Goal: Information Seeking & Learning: Check status

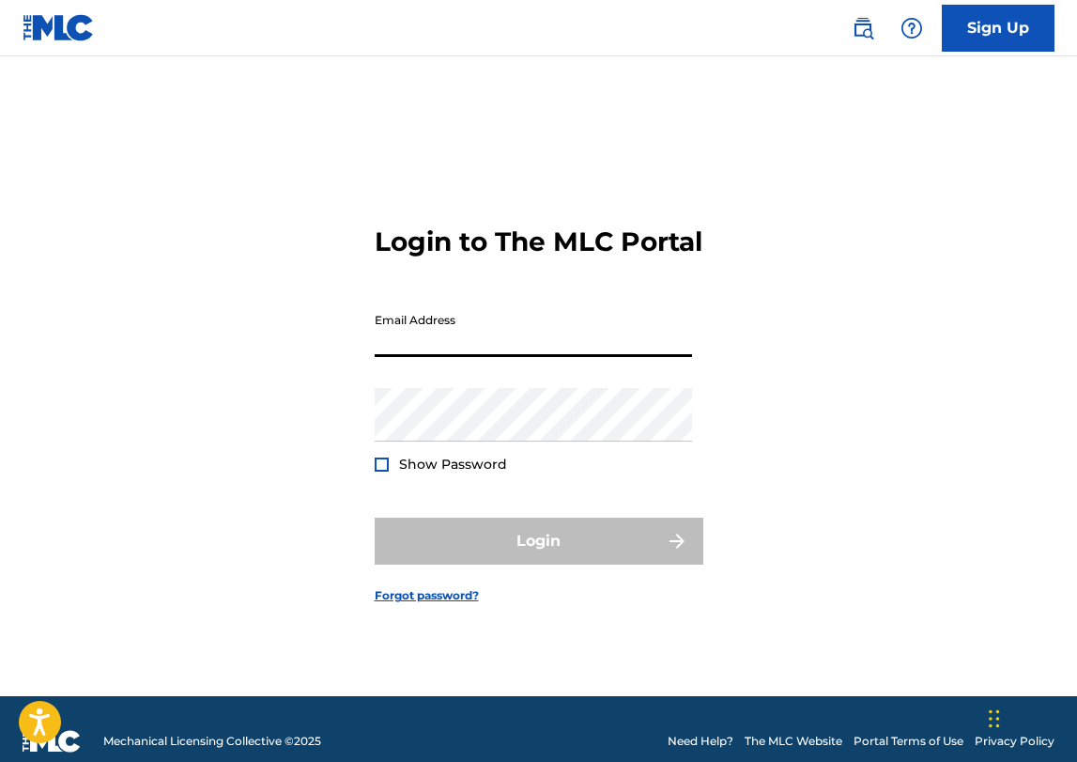
click at [436, 351] on input "Email Address" at bounding box center [533, 330] width 317 height 54
type input "[EMAIL_ADDRESS][DOMAIN_NAME]"
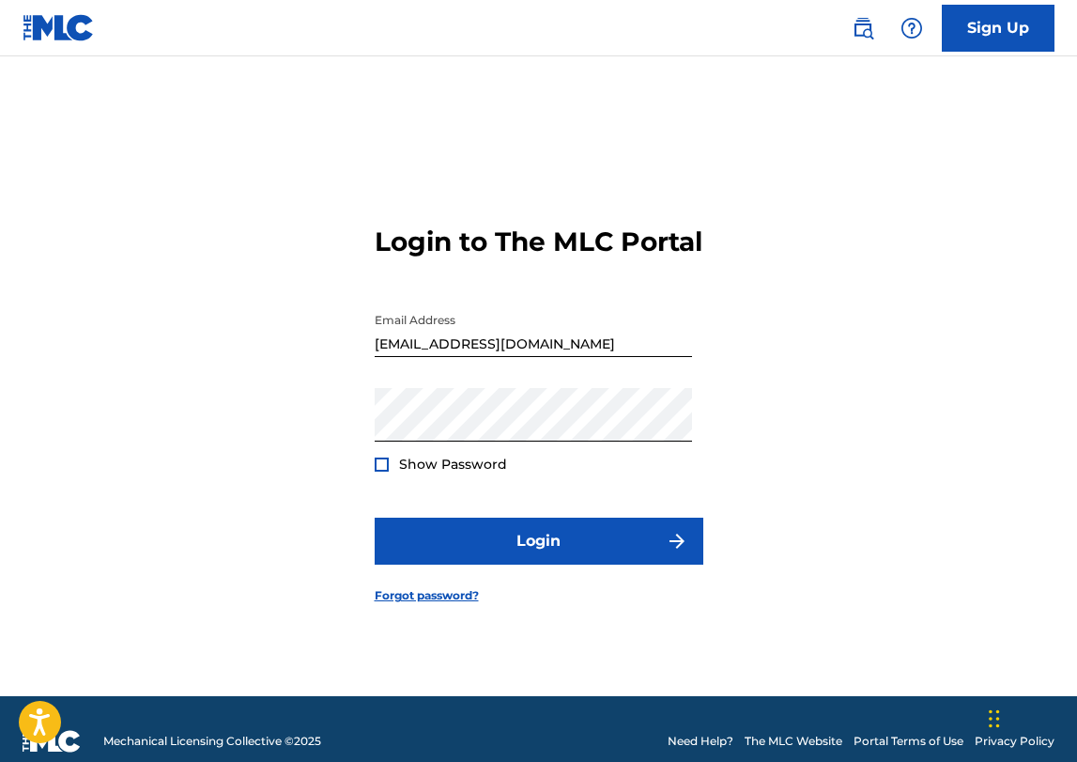
click at [380, 471] on div at bounding box center [382, 464] width 14 height 14
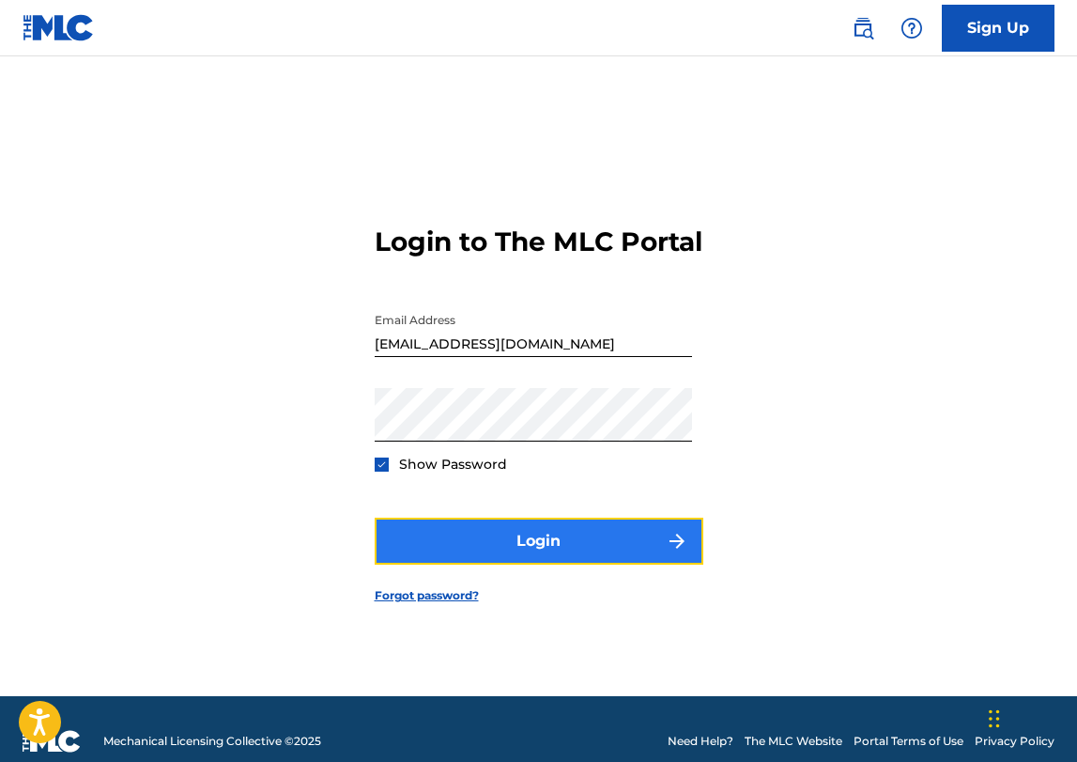
click at [502, 556] on button "Login" at bounding box center [539, 540] width 329 height 47
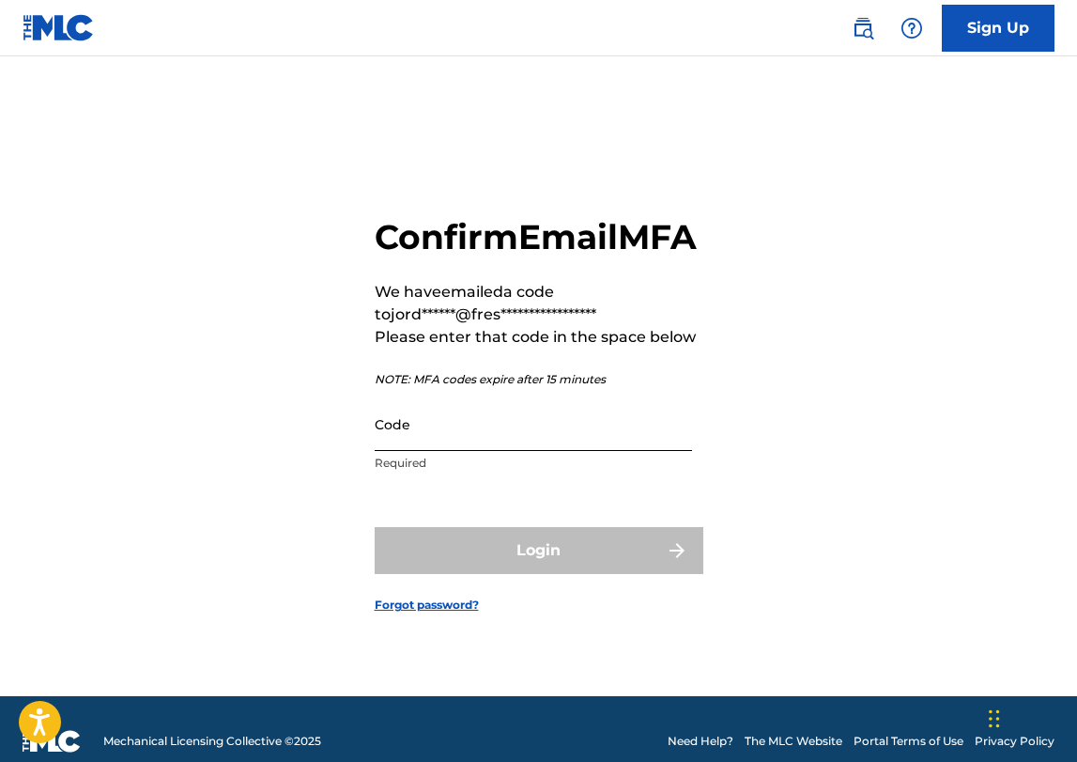
click at [429, 451] on input "Code" at bounding box center [533, 424] width 317 height 54
paste input "151976"
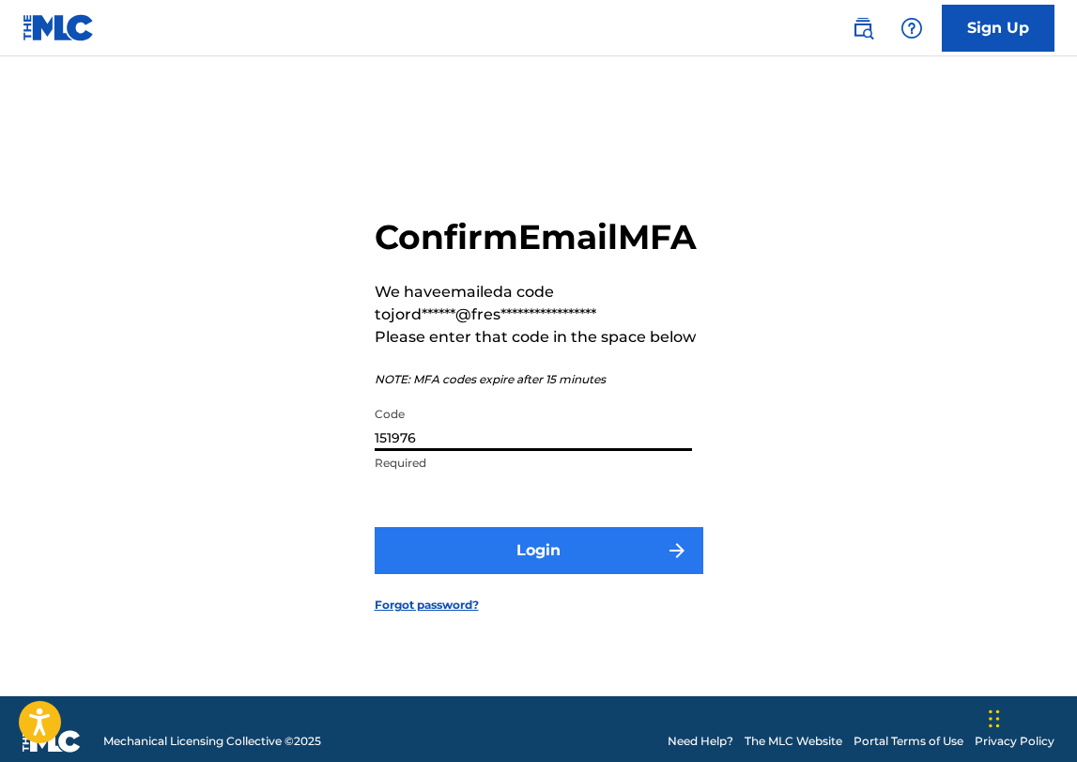
type input "151976"
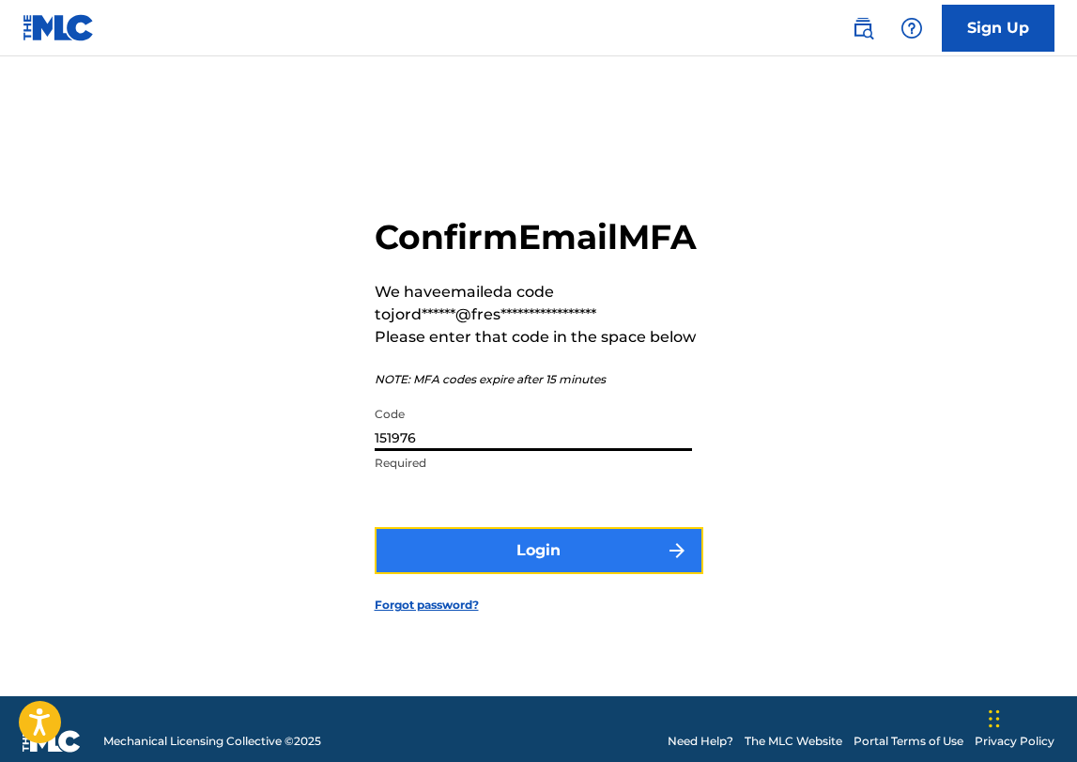
click at [542, 569] on button "Login" at bounding box center [539, 550] width 329 height 47
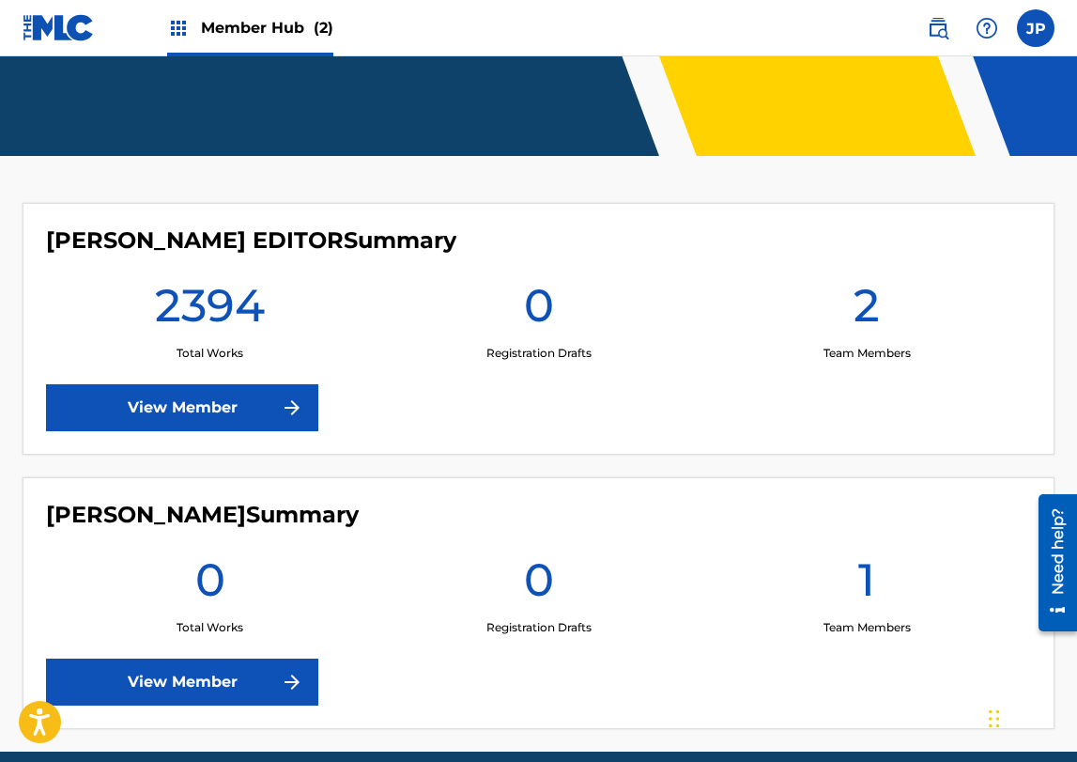
scroll to position [440, 0]
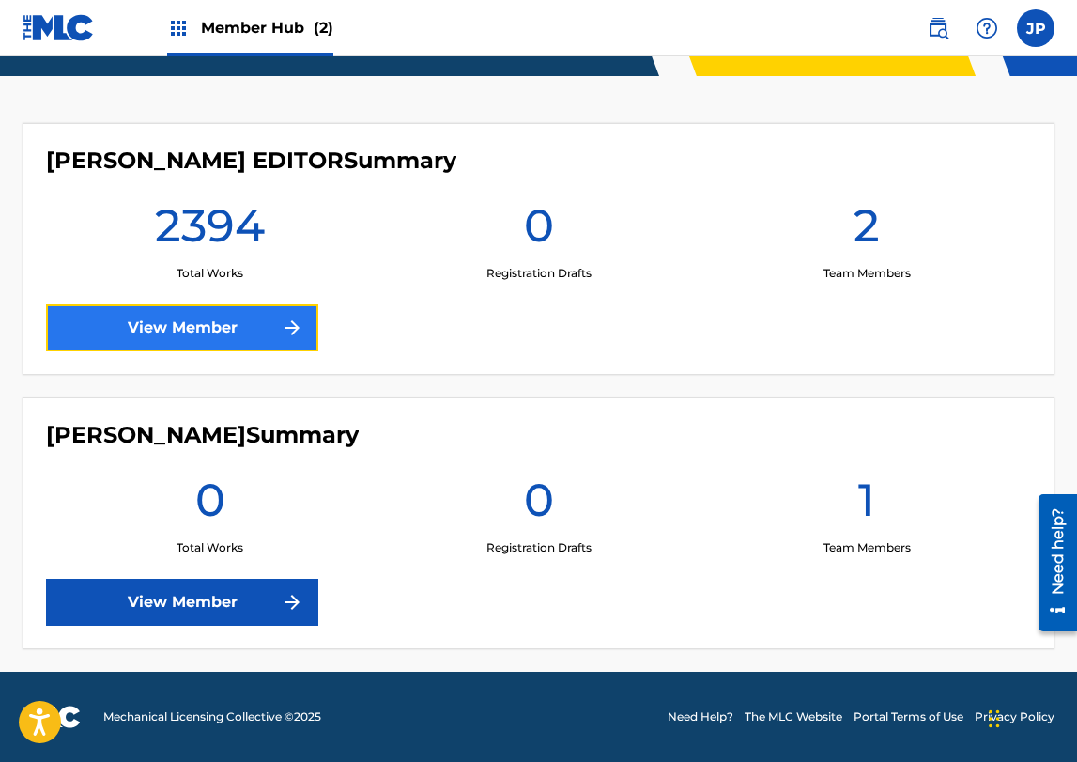
click at [304, 327] on link "View Member" at bounding box center [182, 327] width 272 height 47
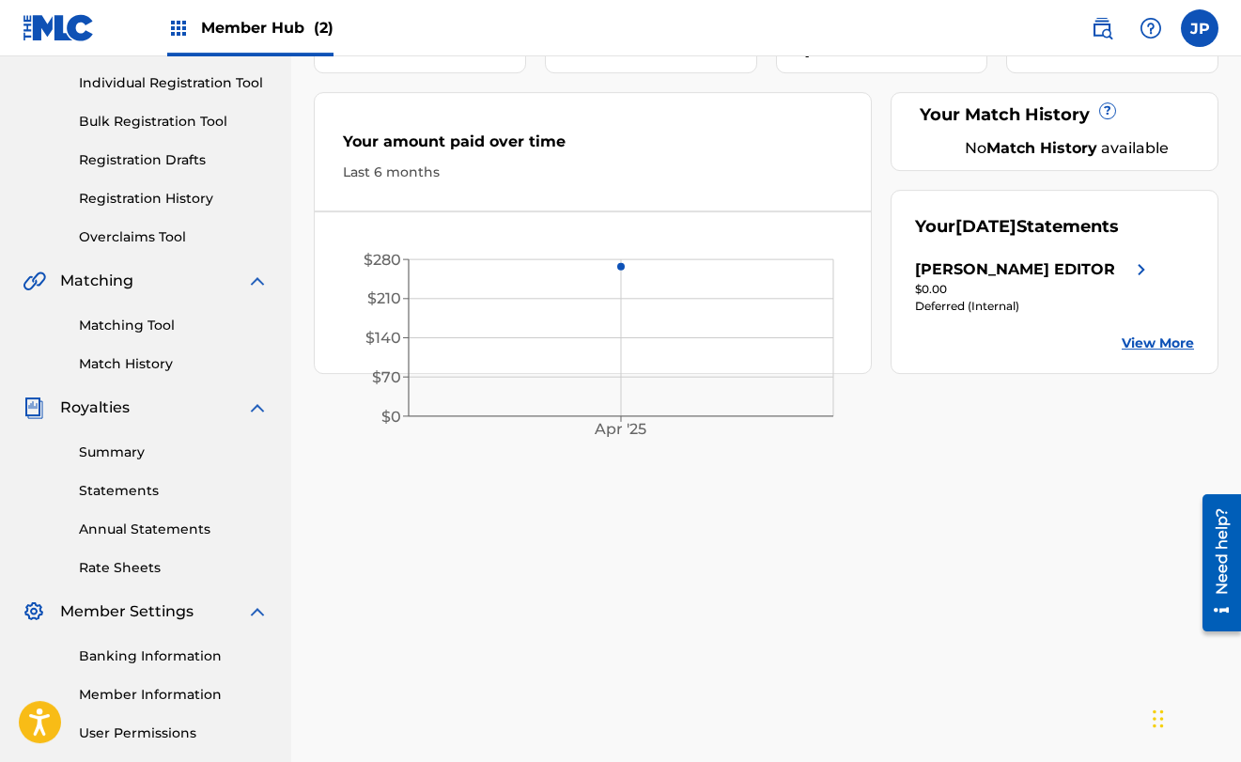
scroll to position [245, 0]
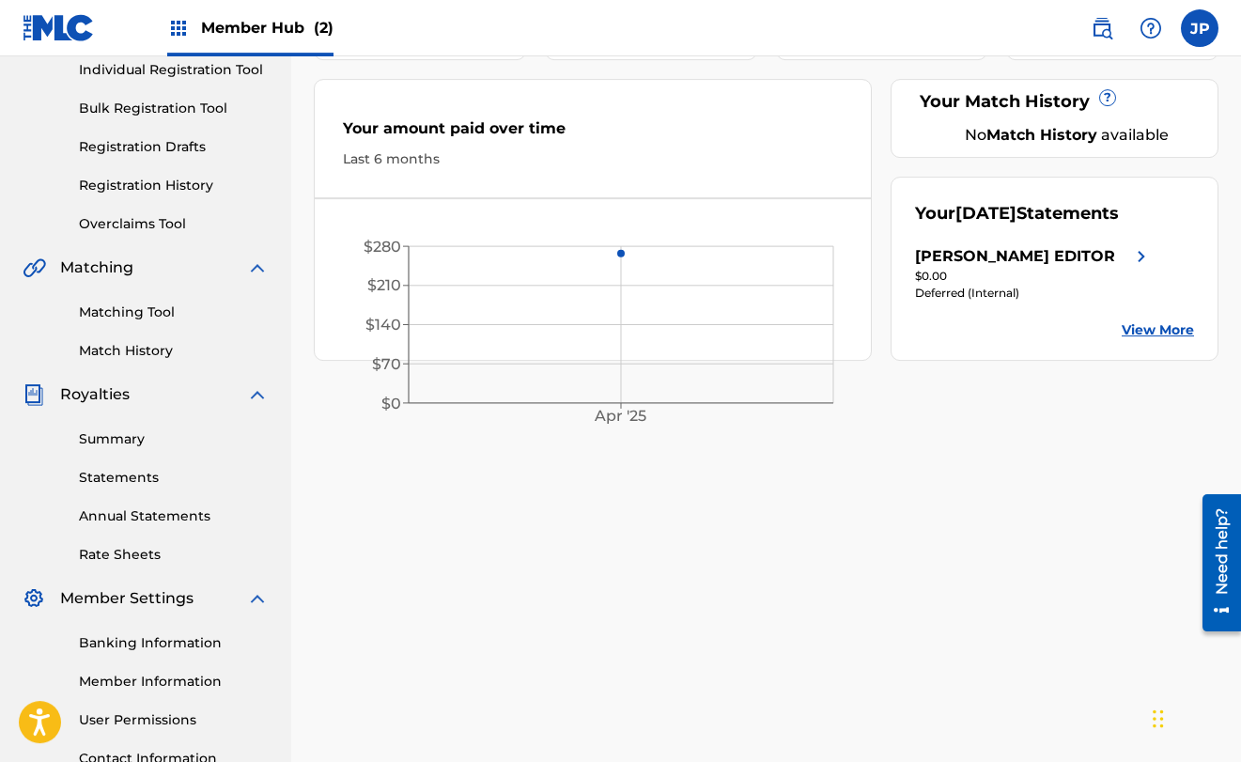
click at [119, 399] on span "Royalties" at bounding box center [94, 394] width 69 height 23
click at [123, 475] on link "Statements" at bounding box center [174, 478] width 190 height 20
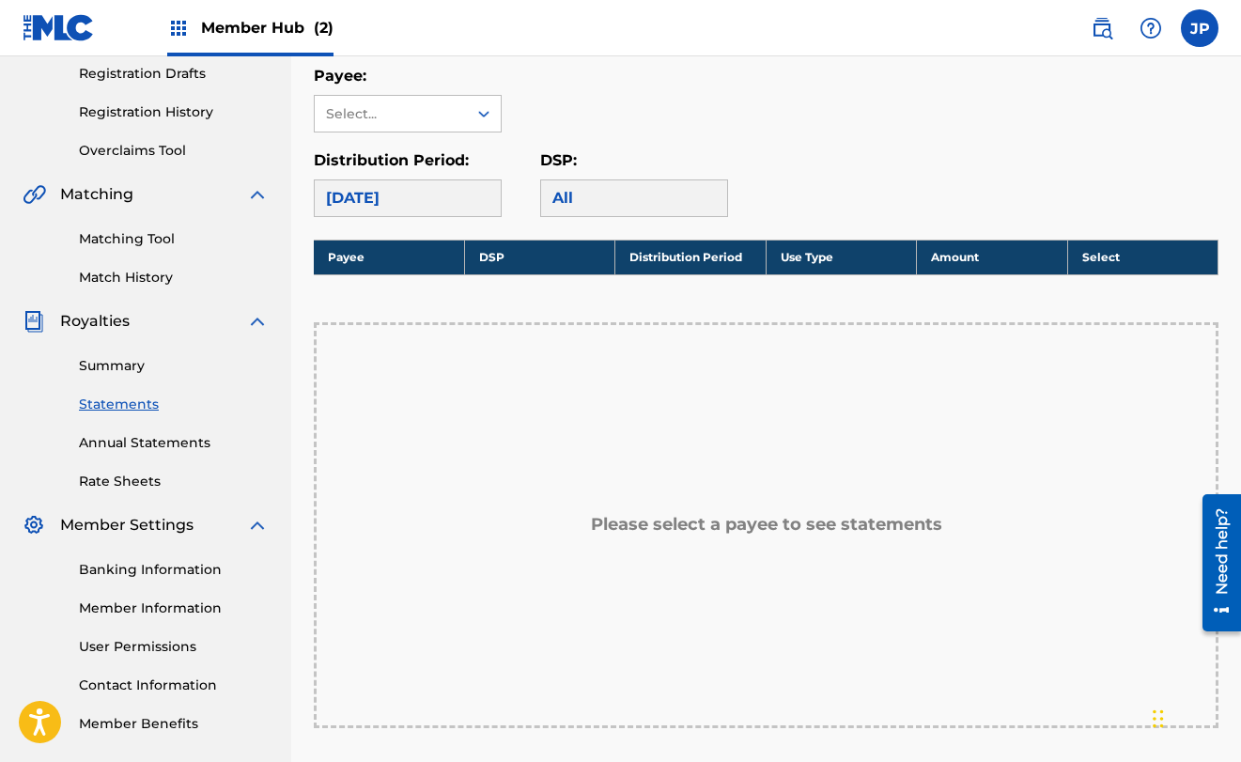
scroll to position [307, 0]
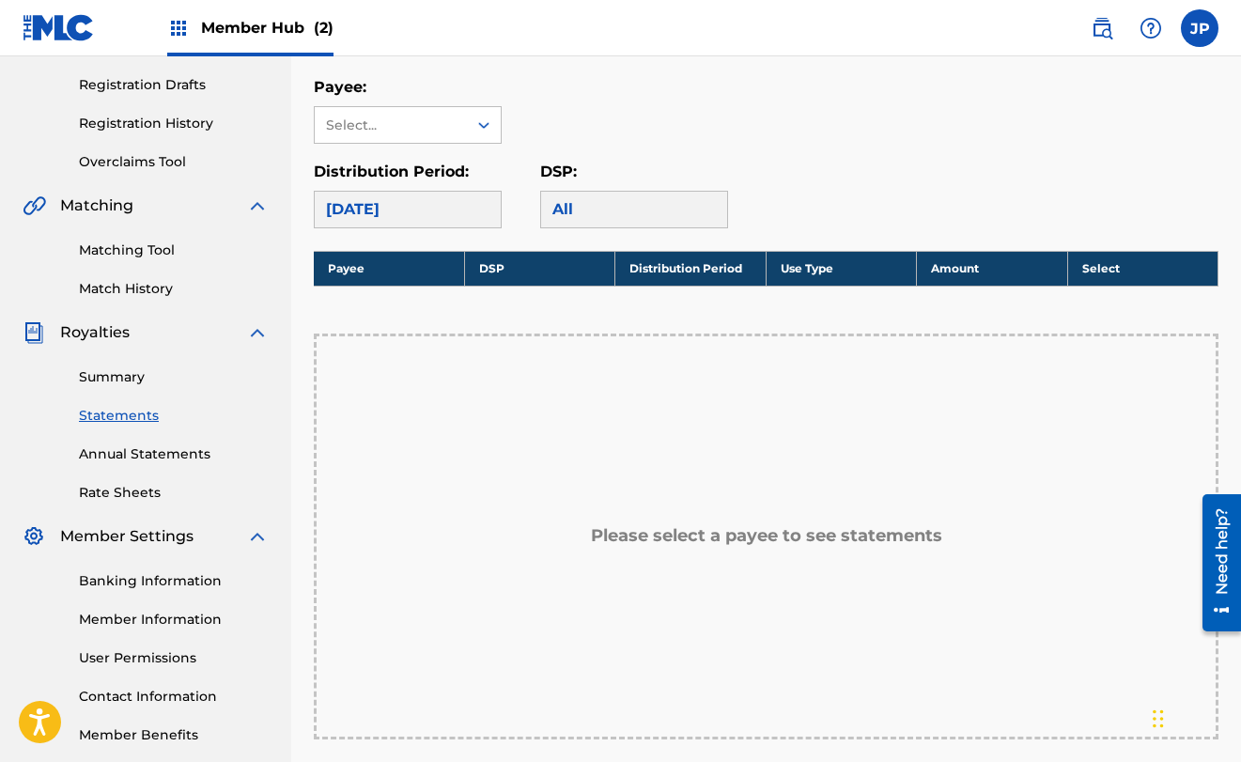
click at [442, 207] on div "[DATE]" at bounding box center [408, 210] width 188 height 38
click at [461, 205] on div "[DATE]" at bounding box center [408, 210] width 188 height 38
click at [573, 203] on div "All" at bounding box center [634, 210] width 188 height 38
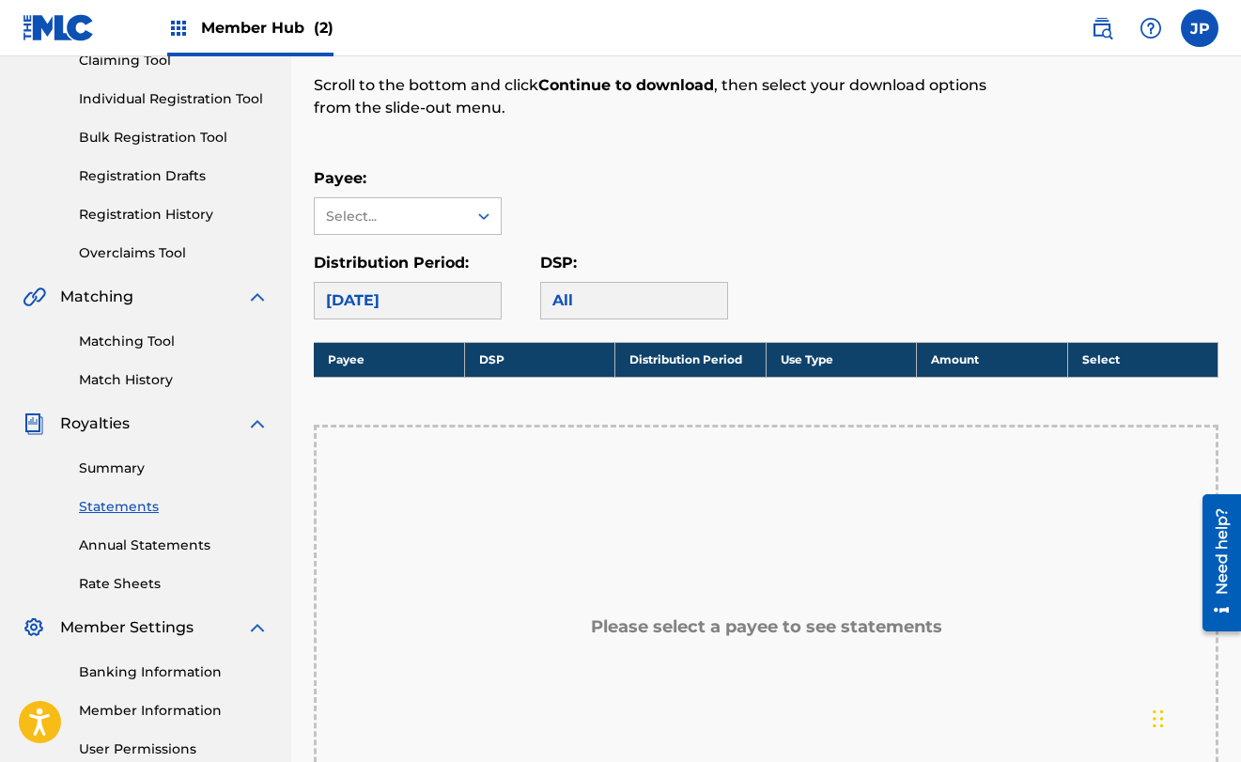
scroll to position [201, 0]
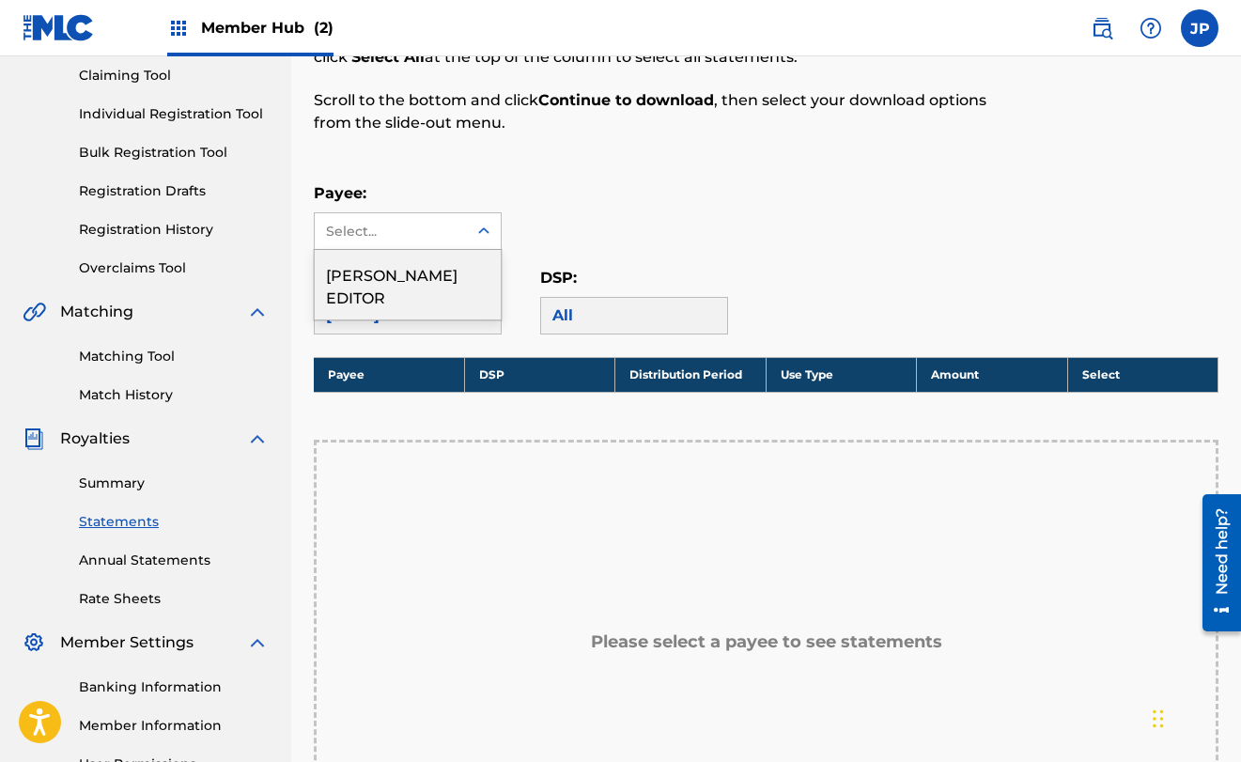
click at [487, 228] on icon at bounding box center [483, 231] width 19 height 19
click at [454, 270] on div "[PERSON_NAME] EDITOR" at bounding box center [408, 284] width 186 height 69
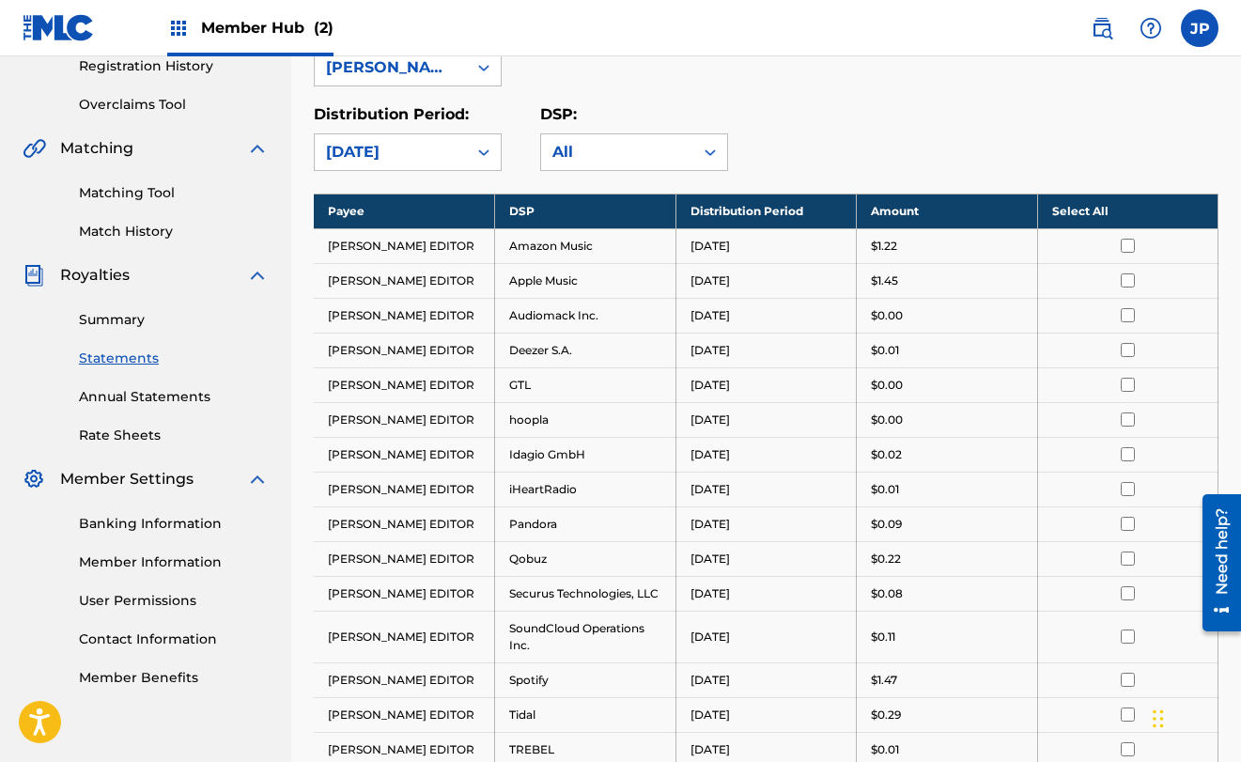
scroll to position [316, 0]
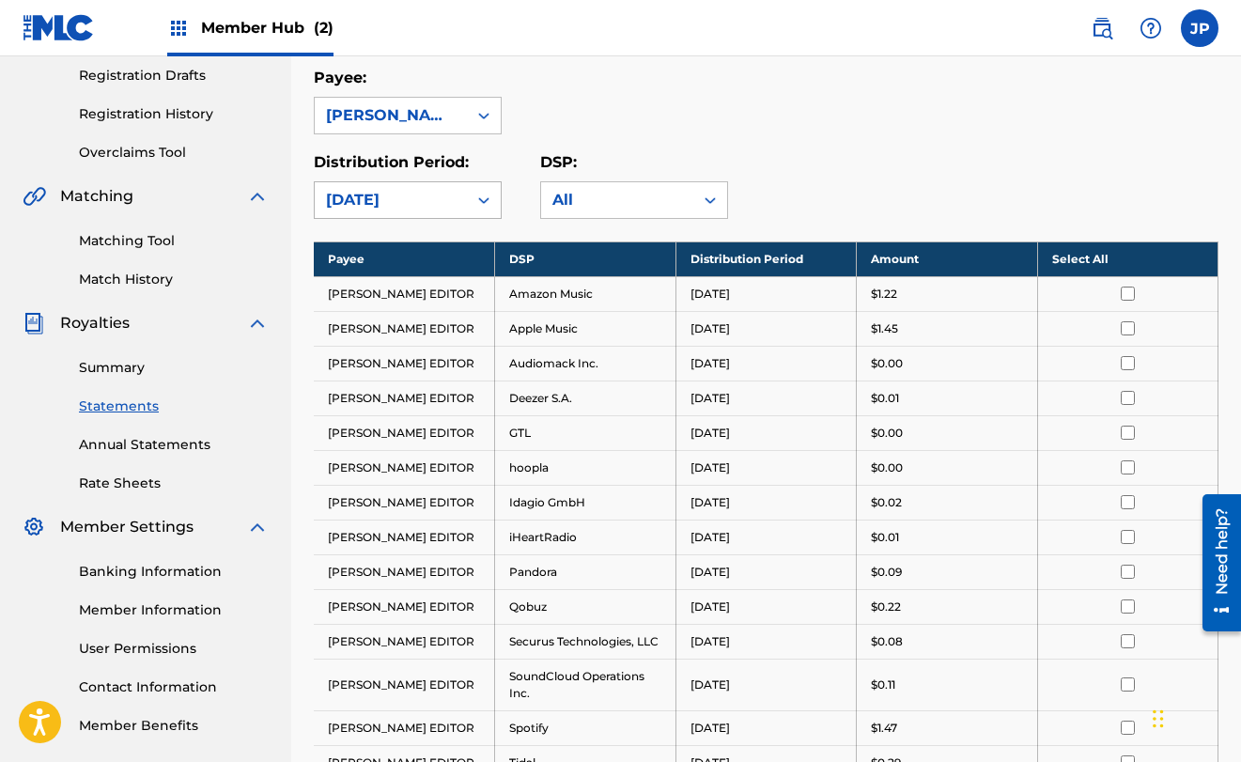
click at [484, 196] on icon at bounding box center [483, 200] width 19 height 19
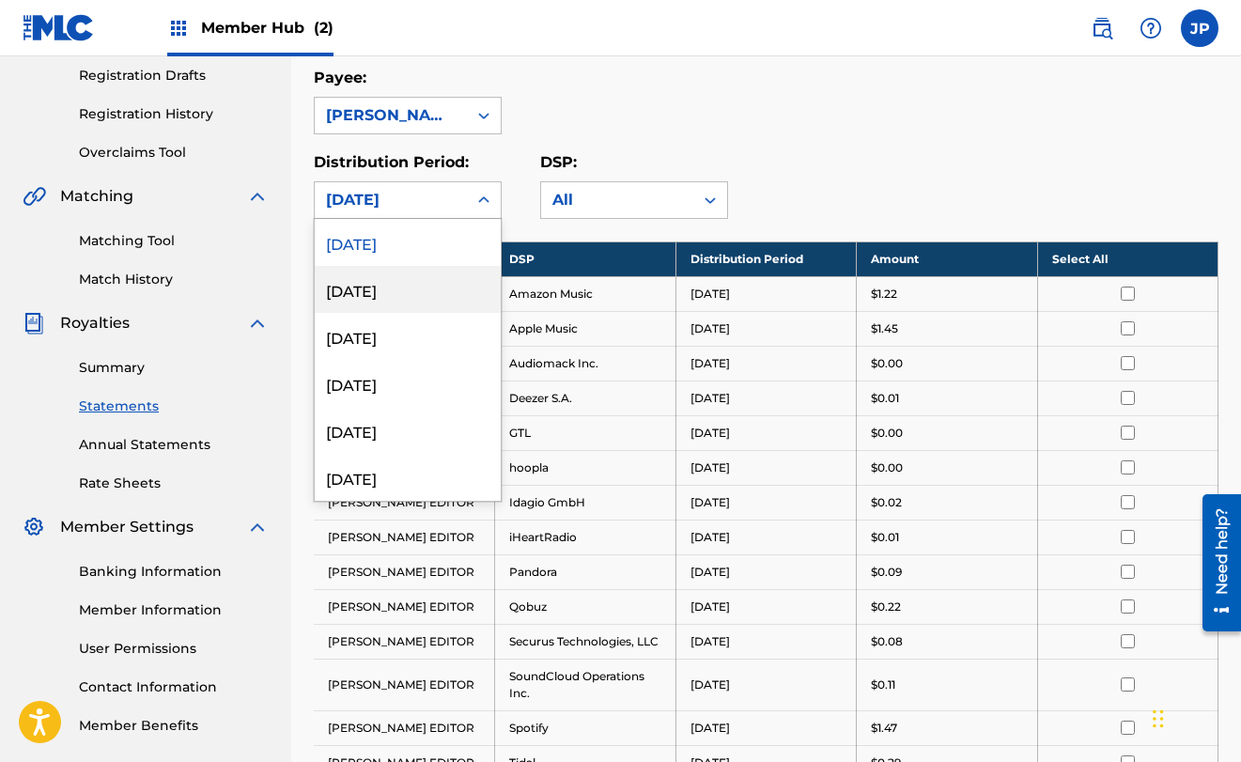
click at [433, 291] on div "[DATE]" at bounding box center [408, 289] width 186 height 47
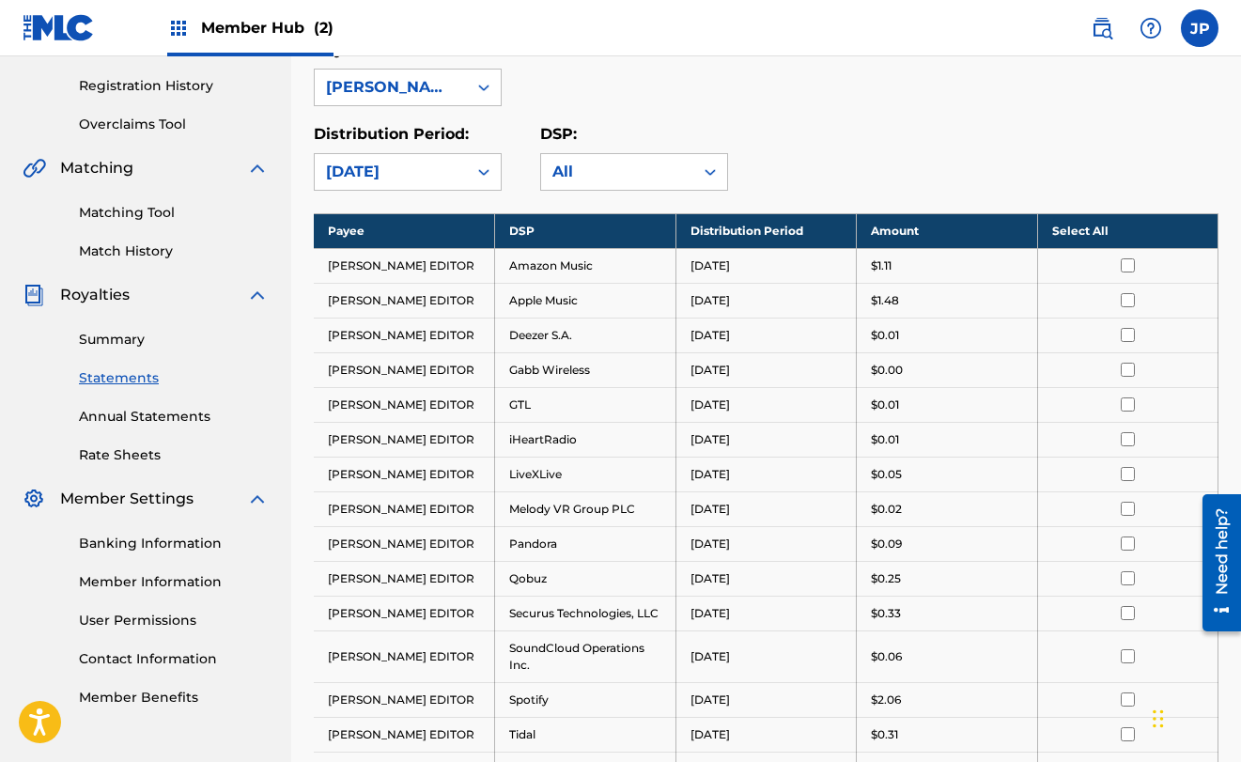
scroll to position [0, 0]
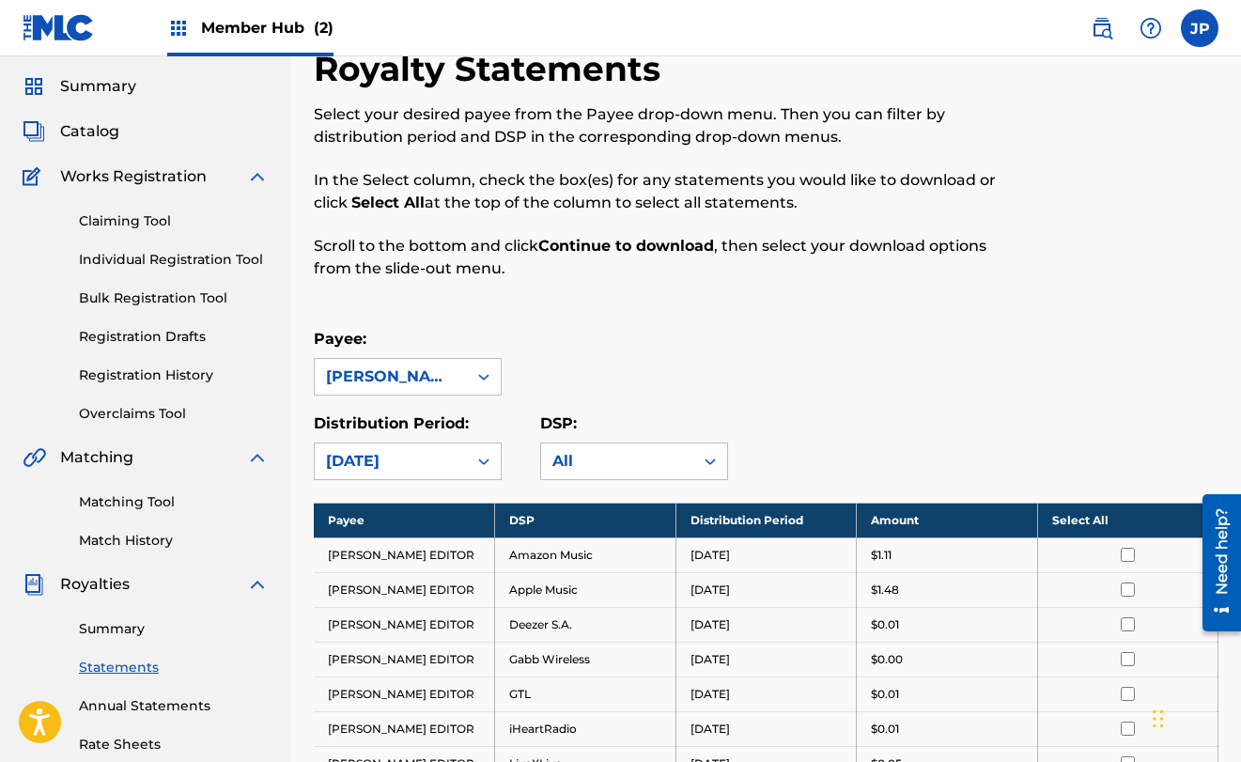
click at [483, 480] on div "option [DATE], selected. [DATE]" at bounding box center [408, 461] width 188 height 38
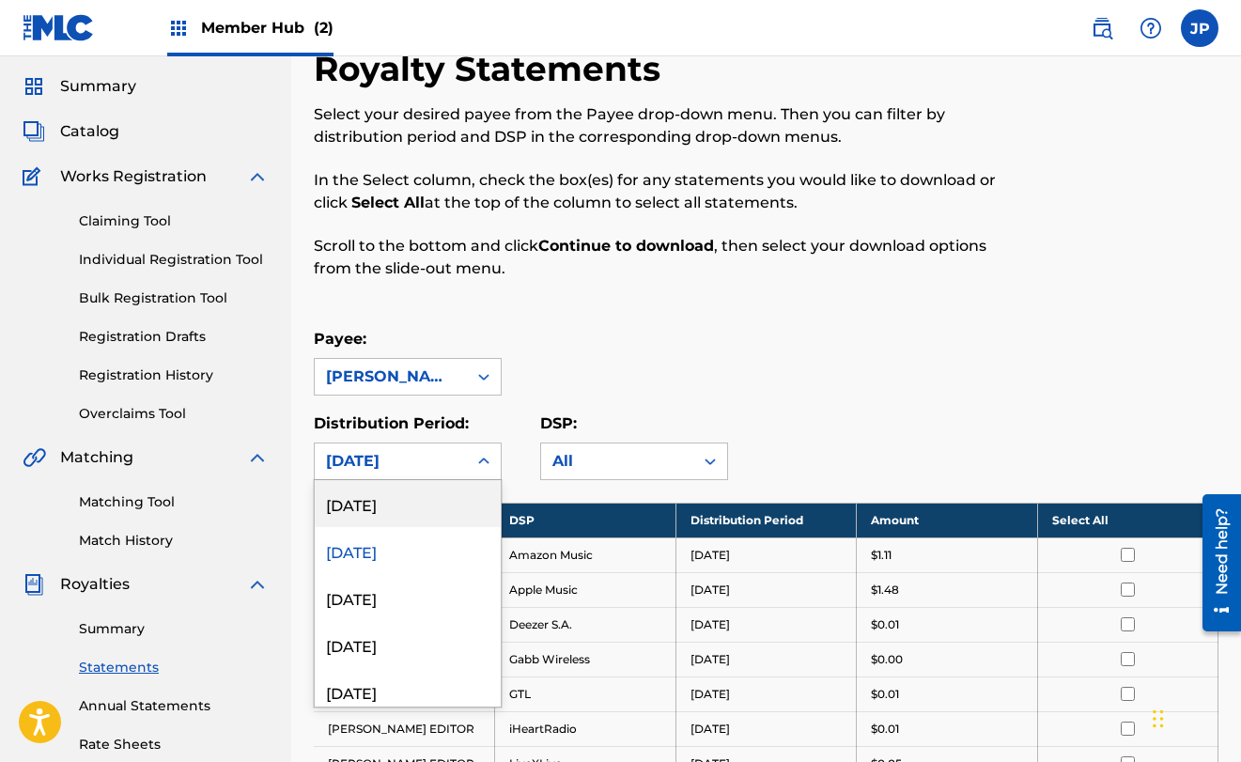
scroll to position [56, 0]
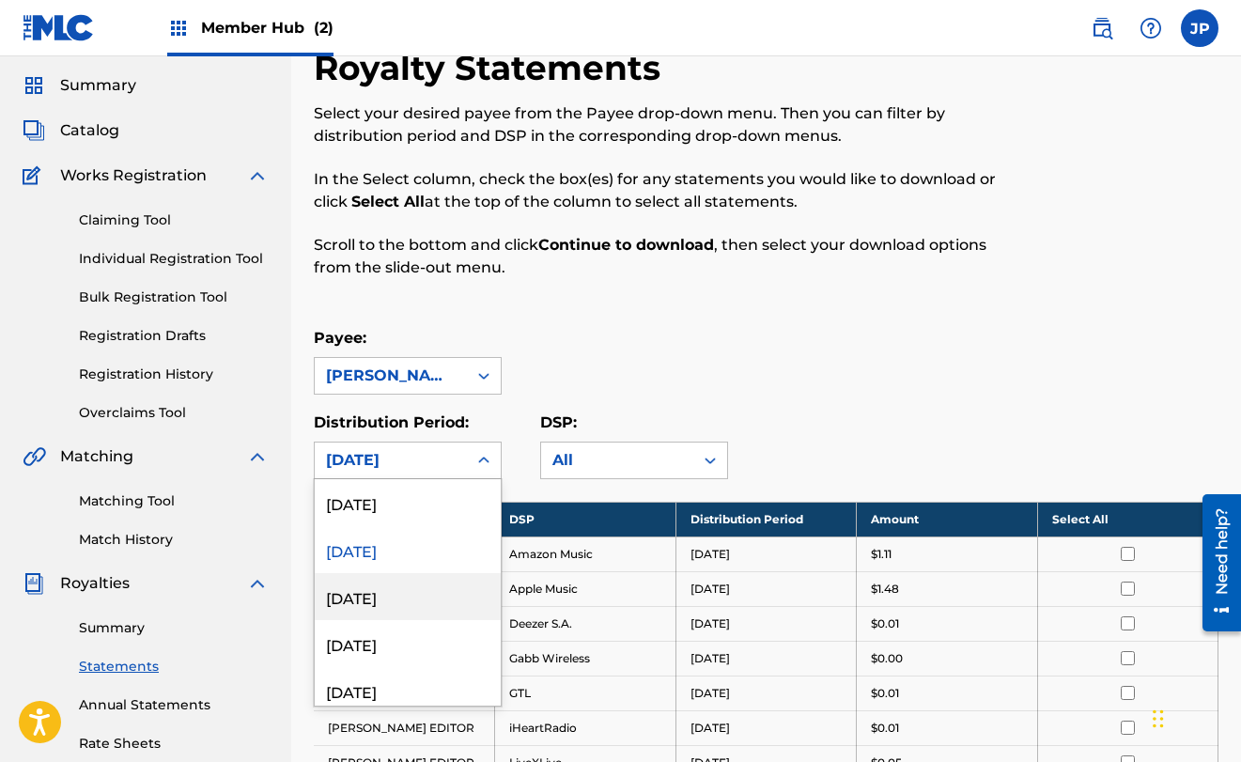
click at [436, 599] on div "[DATE]" at bounding box center [408, 596] width 186 height 47
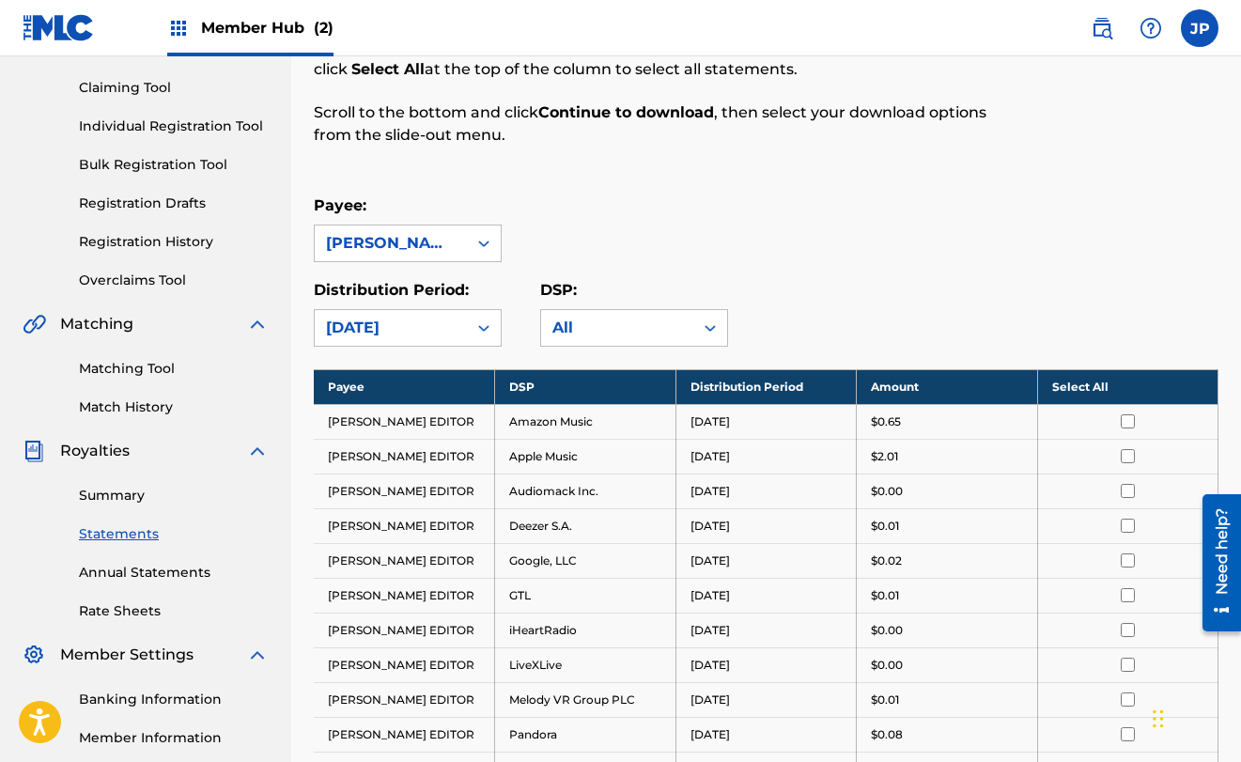
scroll to position [178, 0]
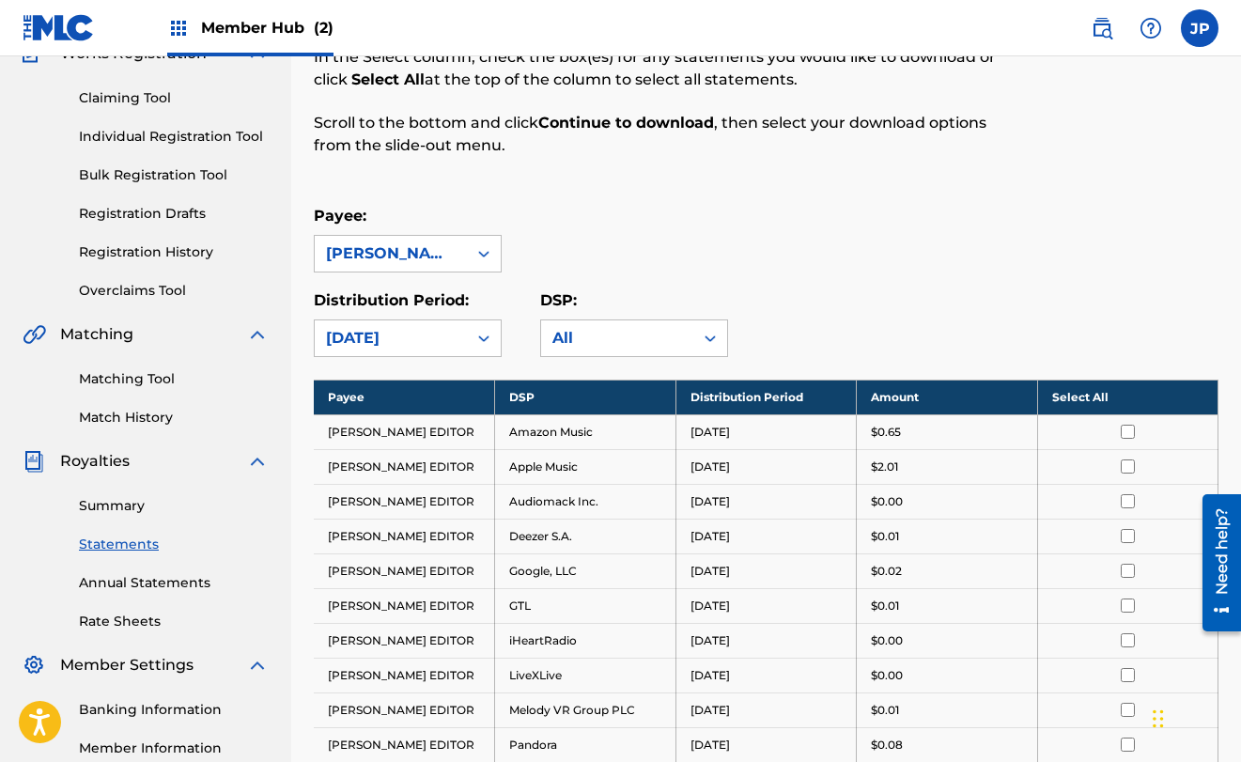
click at [487, 334] on icon at bounding box center [483, 338] width 19 height 19
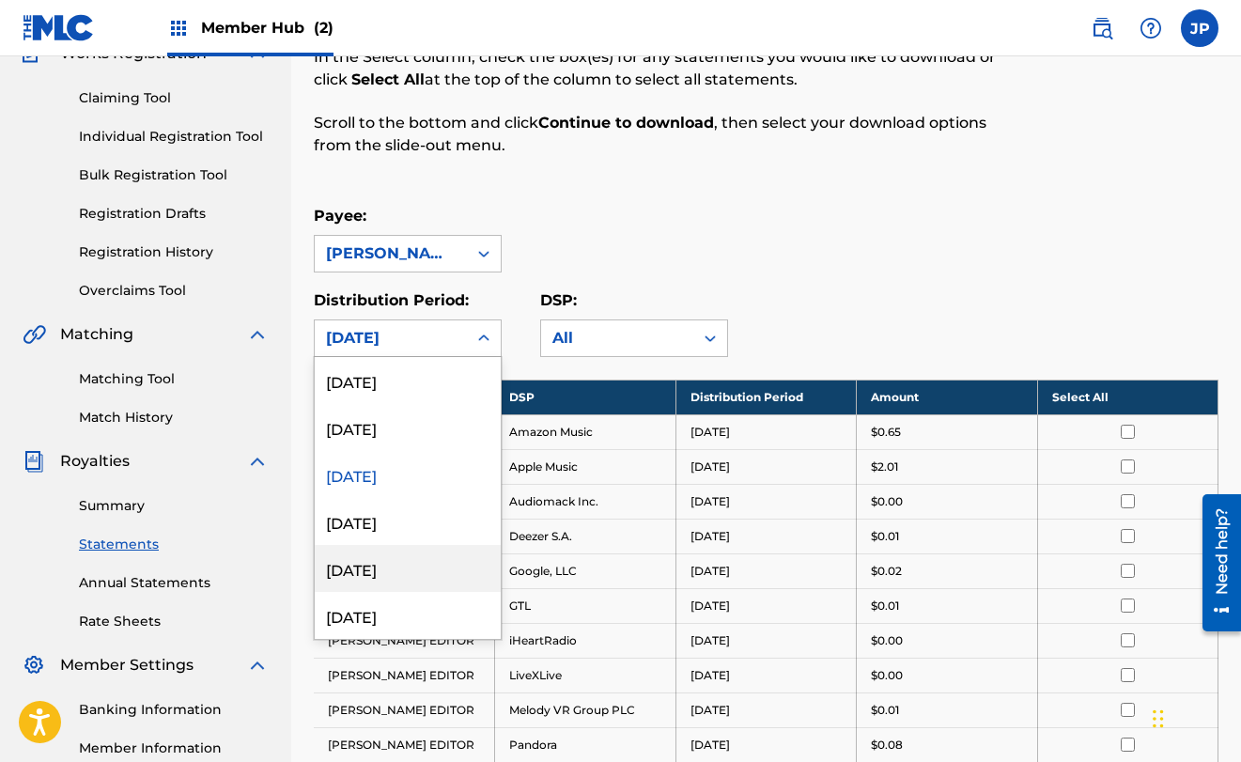
click at [415, 577] on div "[DATE]" at bounding box center [408, 568] width 186 height 47
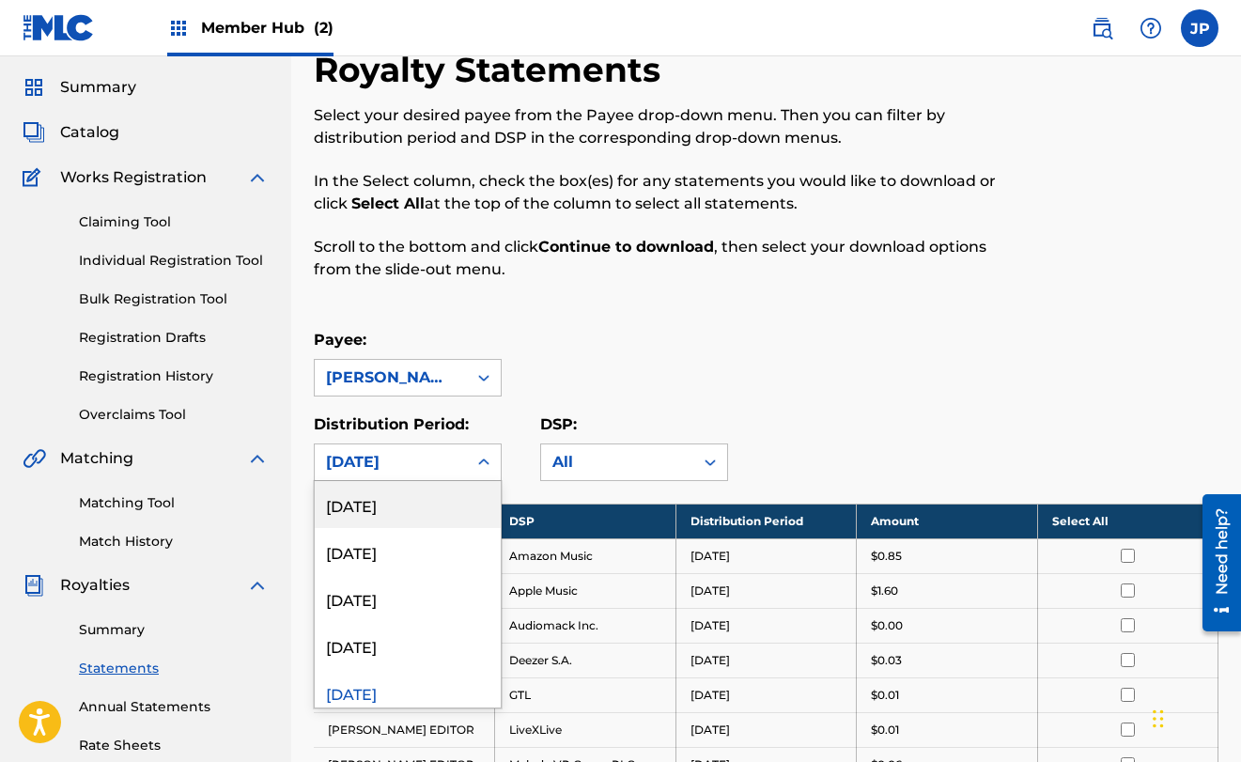
scroll to position [56, 0]
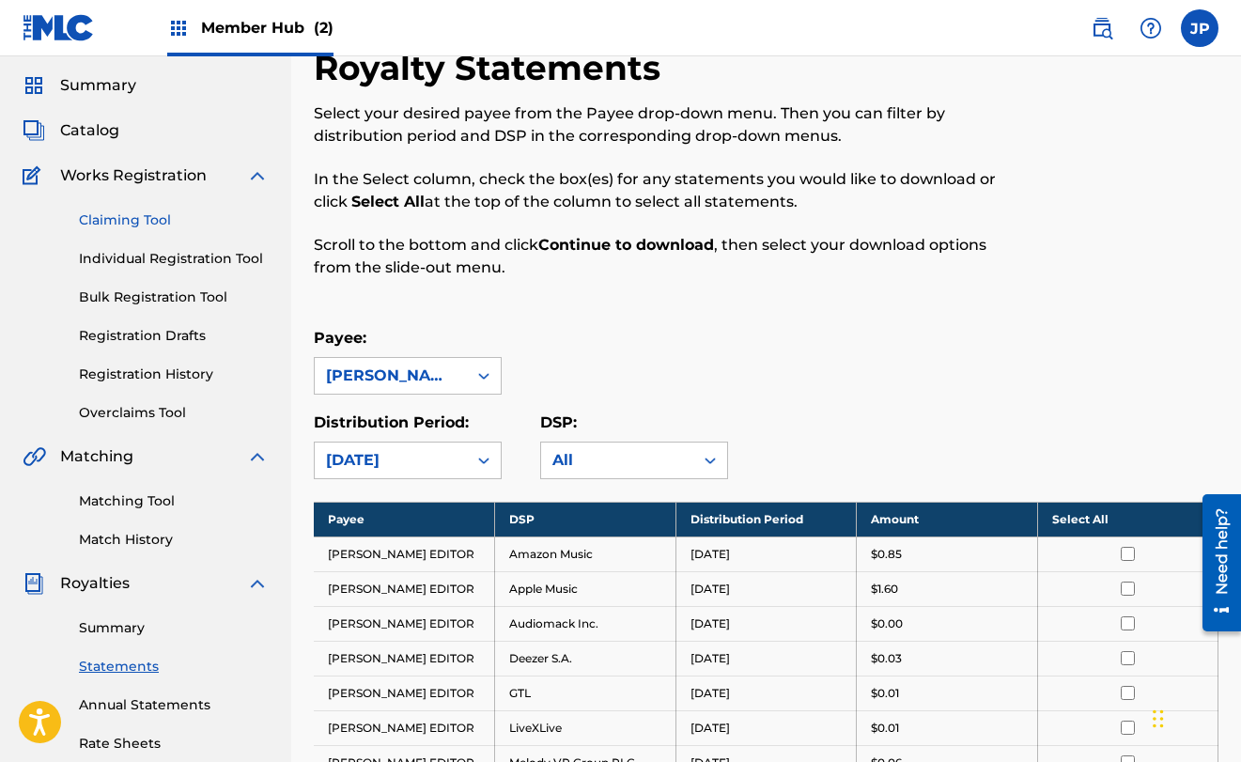
click at [137, 220] on link "Claiming Tool" at bounding box center [174, 220] width 190 height 20
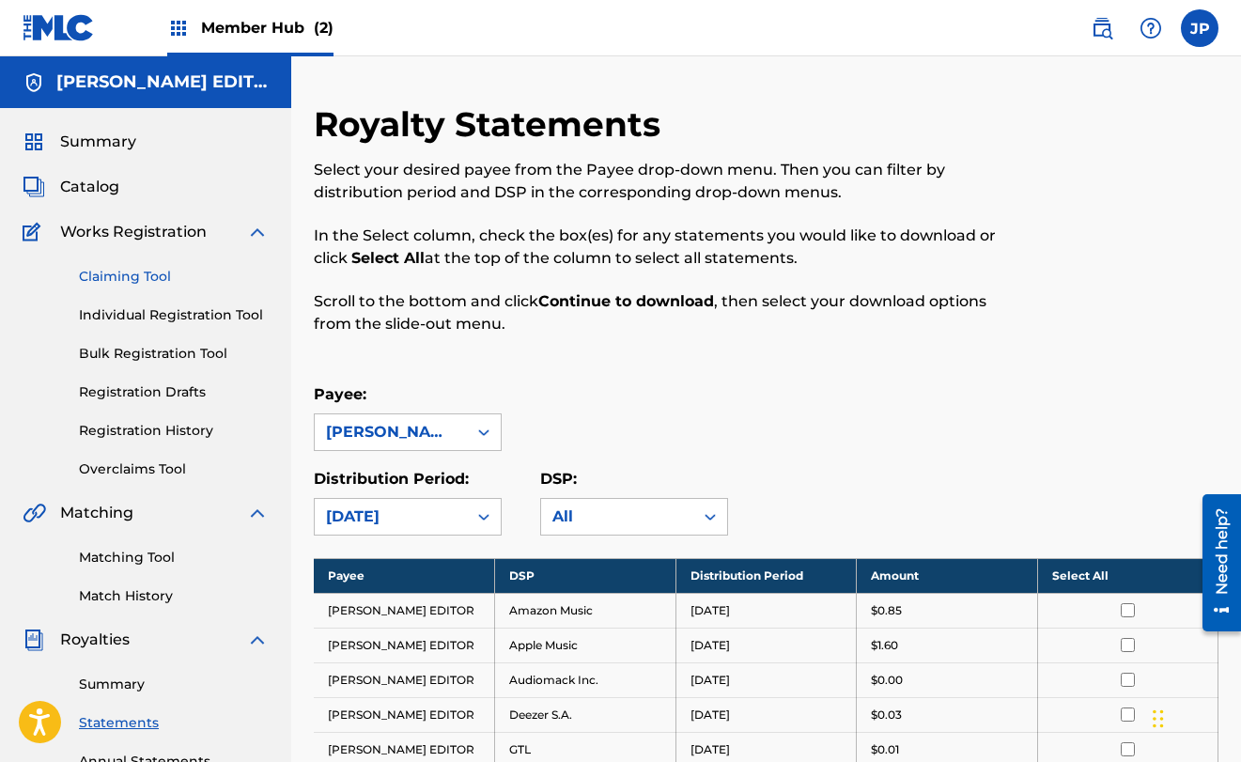
click at [137, 220] on div "Summary Catalog Works Registration Claiming Tool Individual Registration Tool B…" at bounding box center [145, 591] width 291 height 966
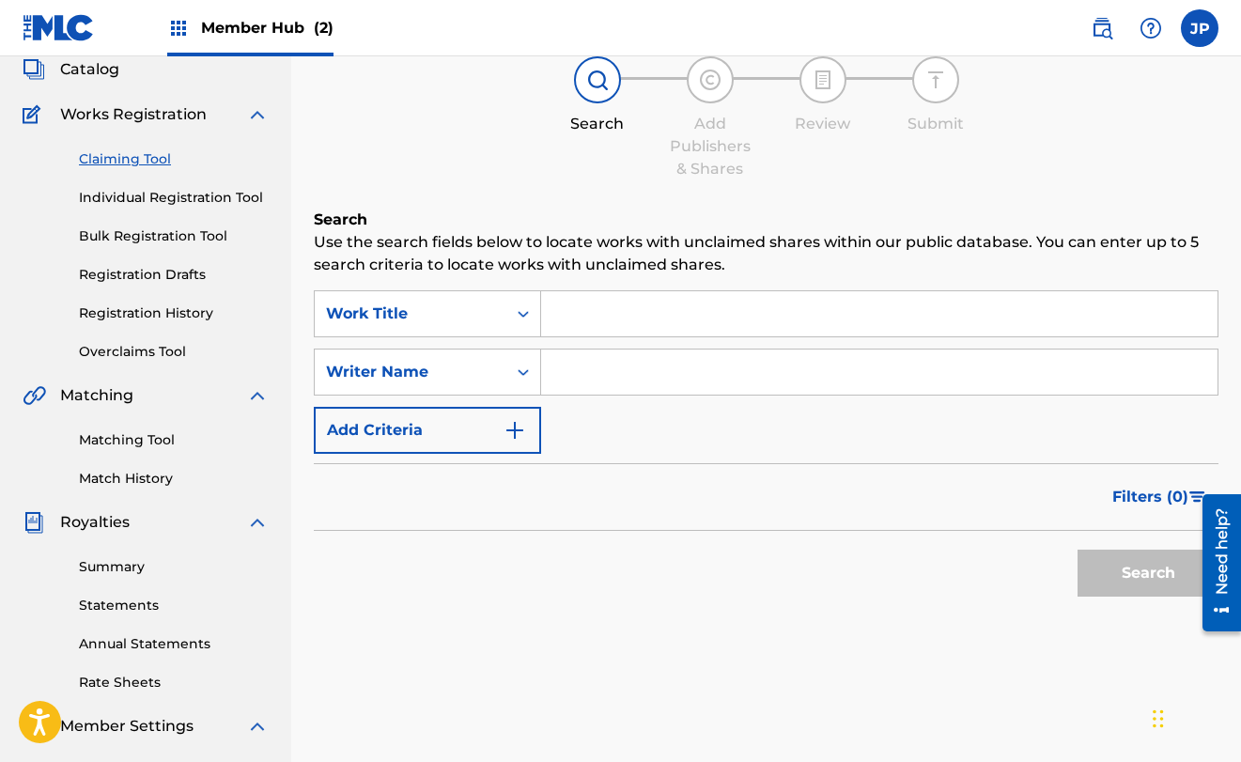
scroll to position [99, 0]
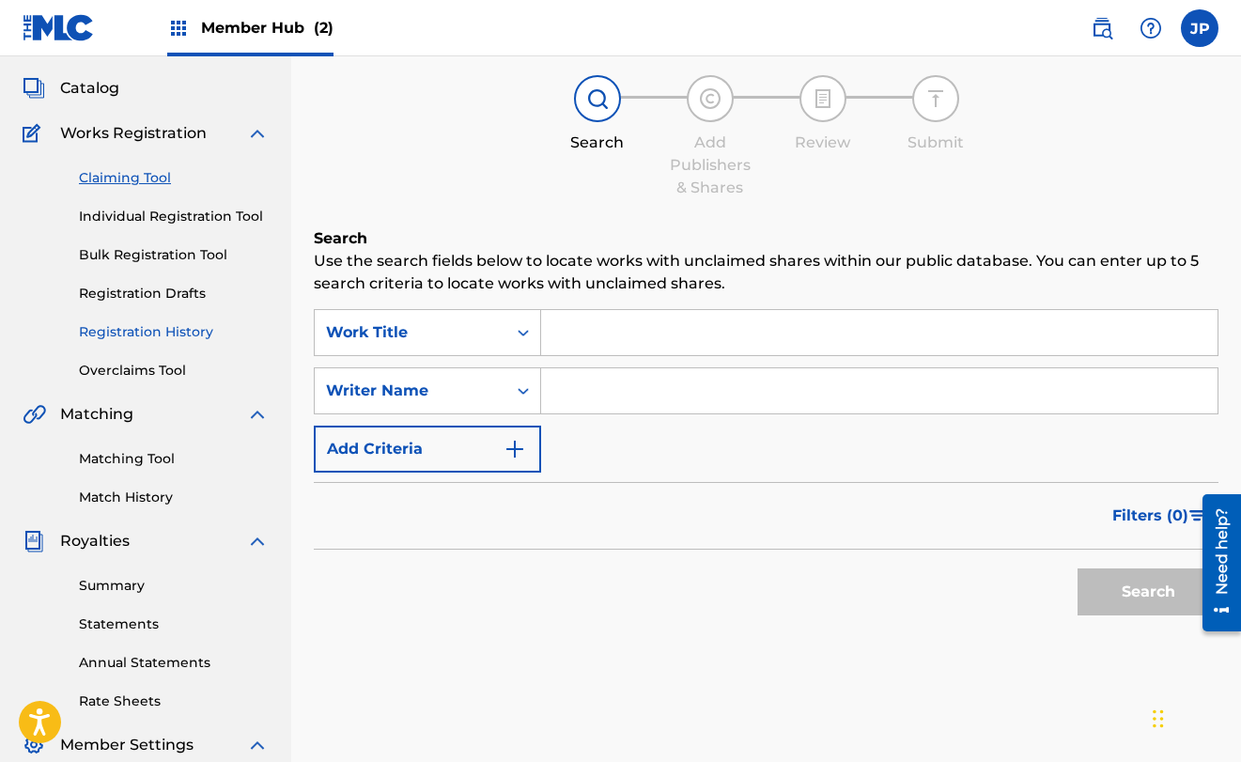
click at [179, 332] on link "Registration History" at bounding box center [174, 332] width 190 height 20
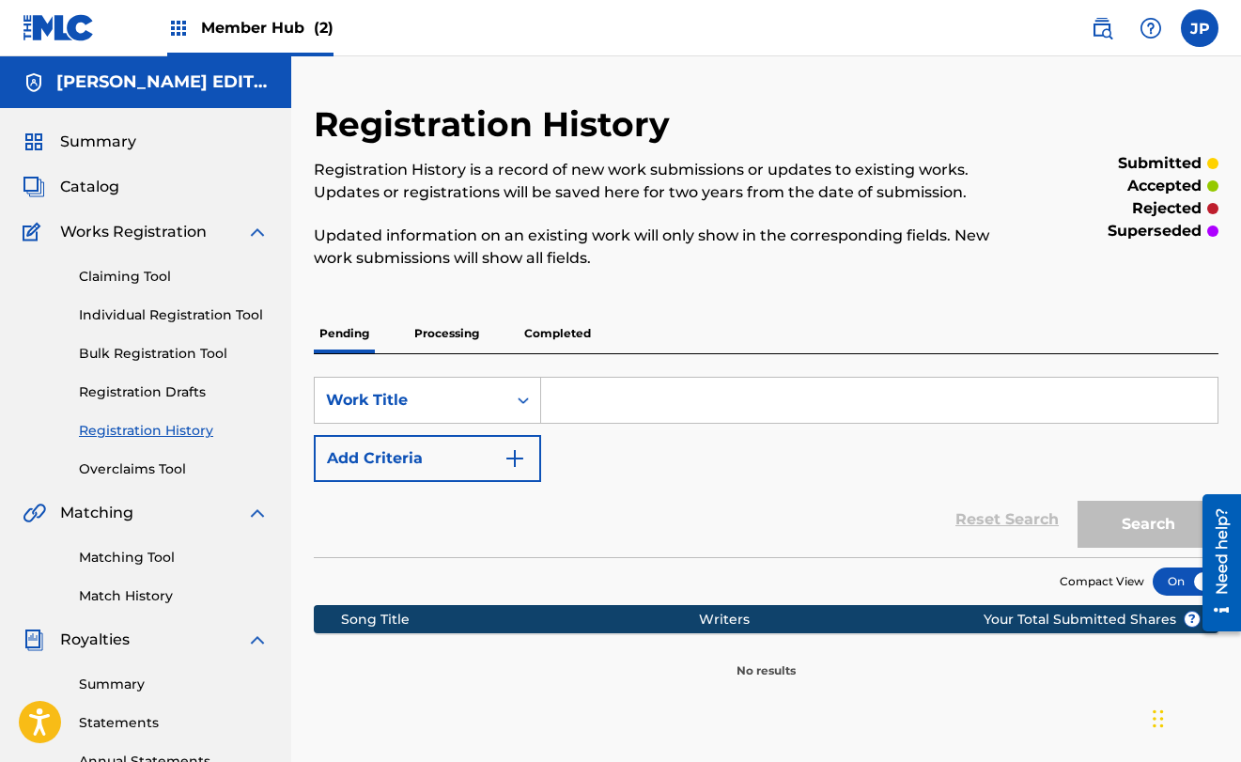
click at [129, 190] on div "Catalog" at bounding box center [146, 187] width 246 height 23
click at [114, 186] on span "Catalog" at bounding box center [89, 187] width 59 height 23
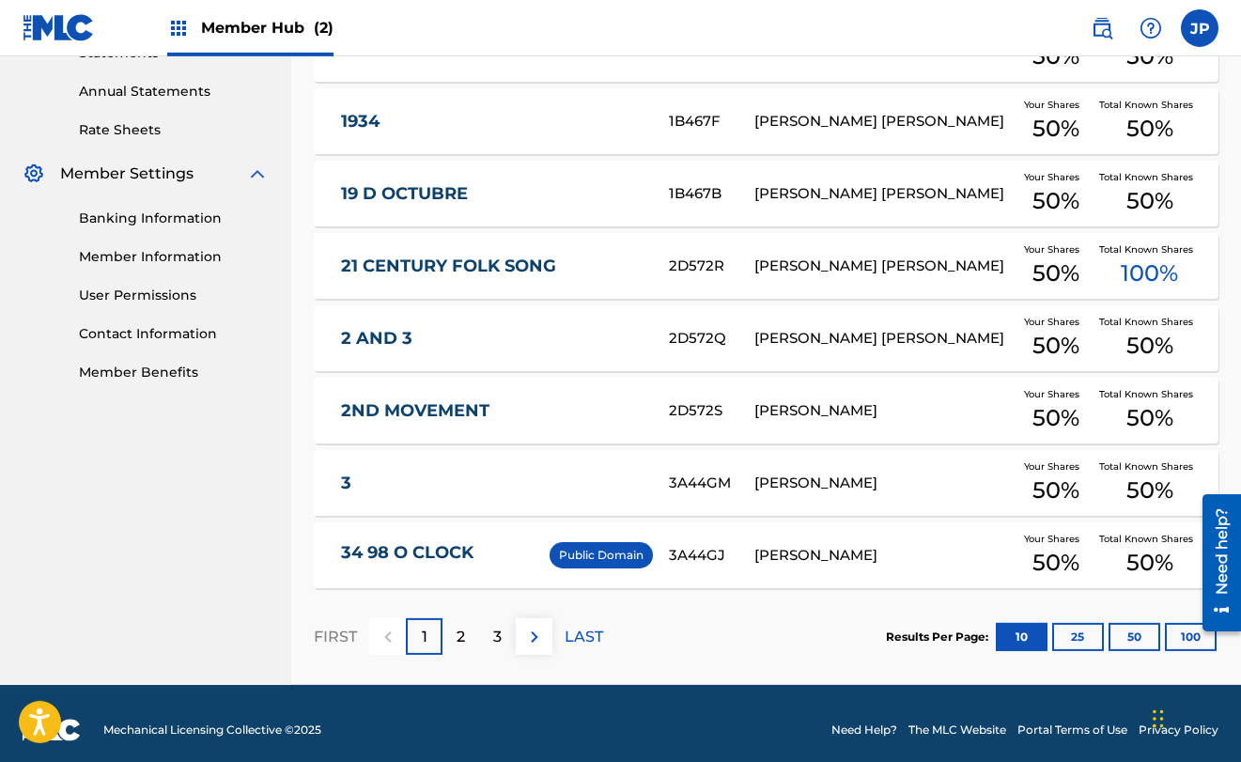
scroll to position [683, 0]
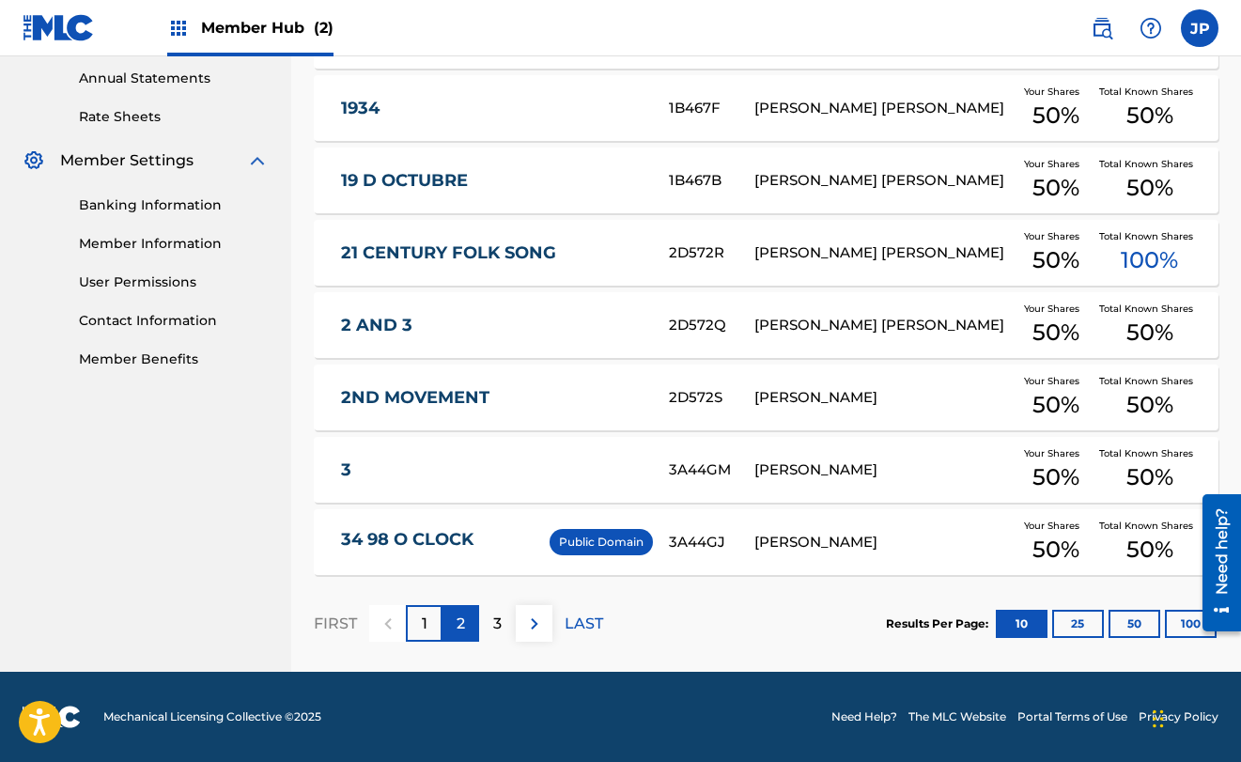
click at [464, 623] on p "2" at bounding box center [460, 623] width 8 height 23
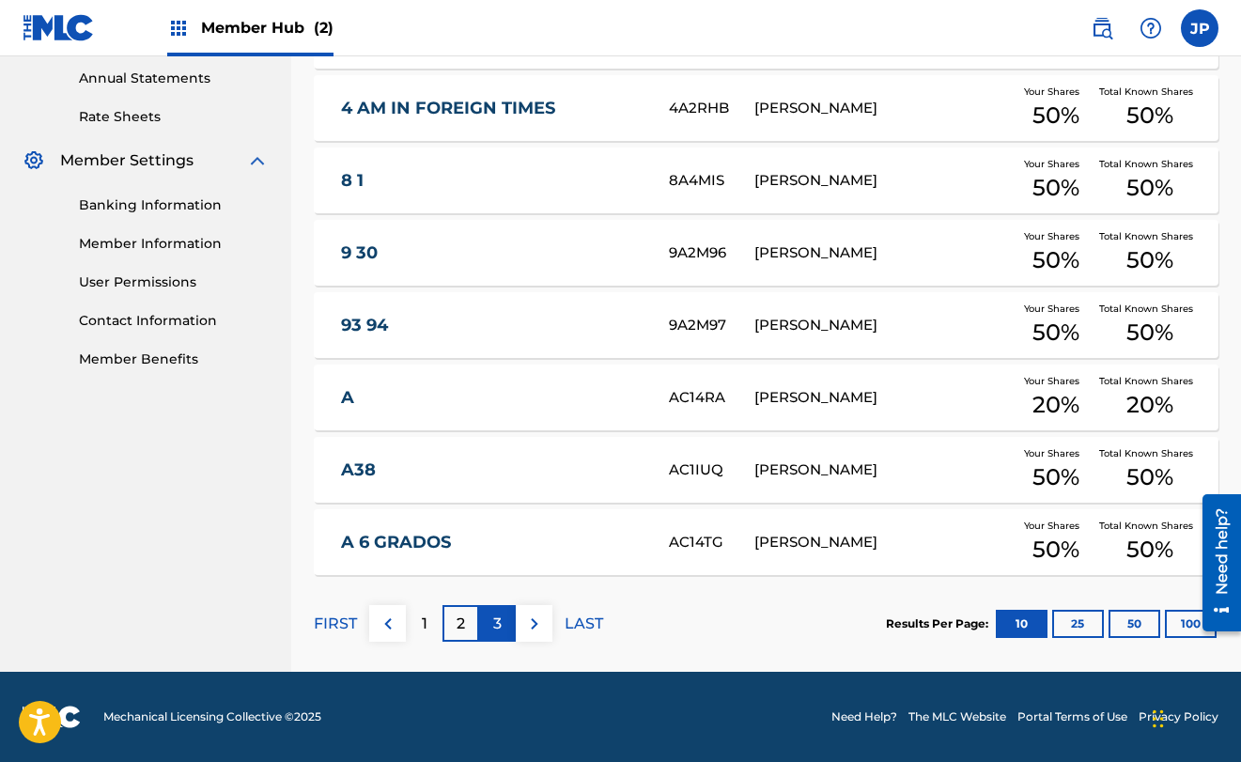
click at [499, 627] on p "3" at bounding box center [497, 623] width 8 height 23
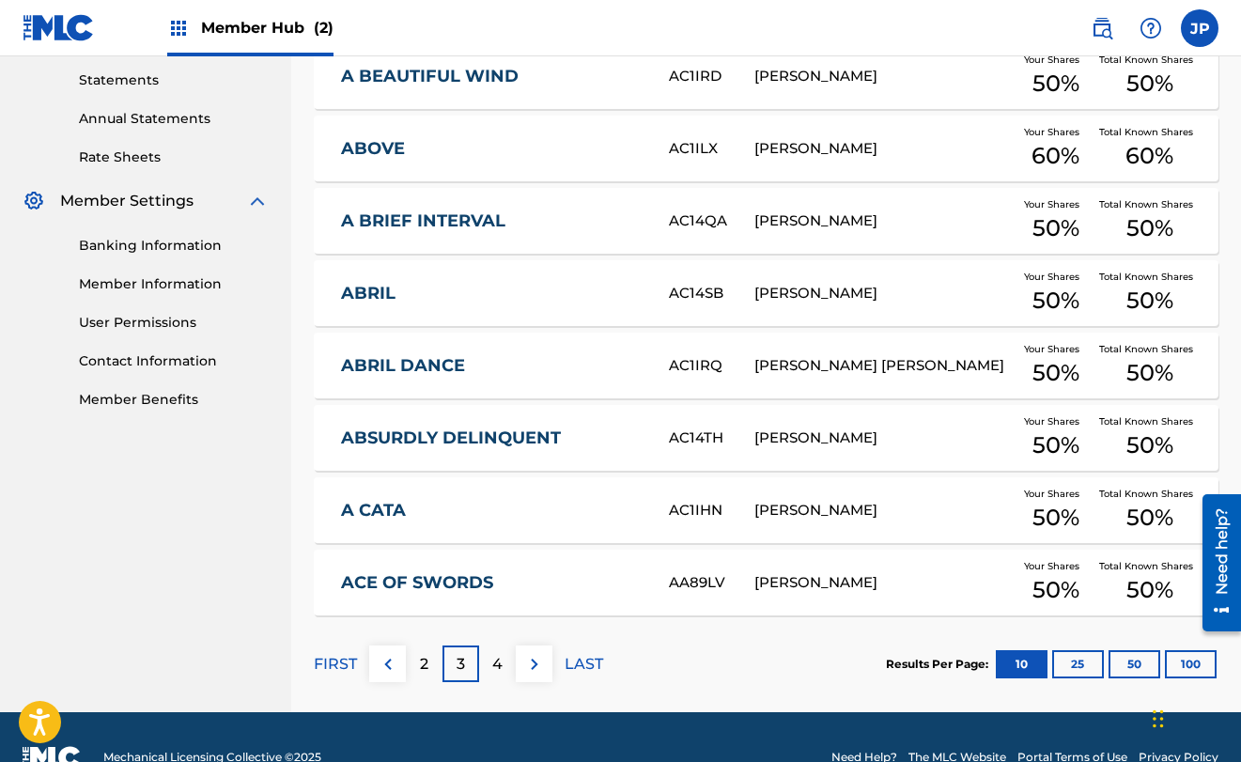
scroll to position [665, 0]
